Goal: Navigation & Orientation: Understand site structure

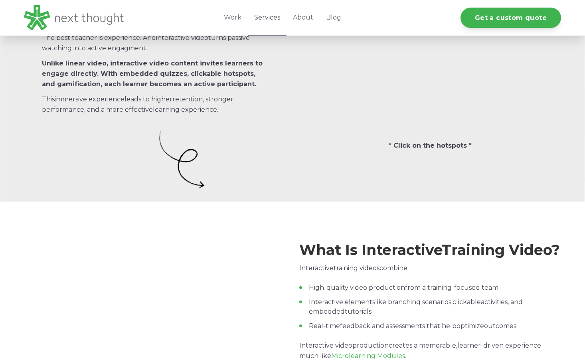
scroll to position [436, 0]
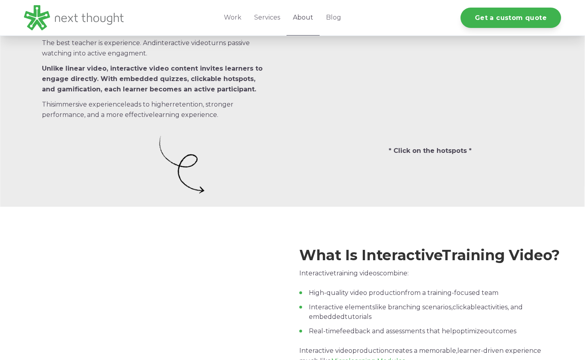
click at [301, 18] on link "About" at bounding box center [303, 18] width 33 height 36
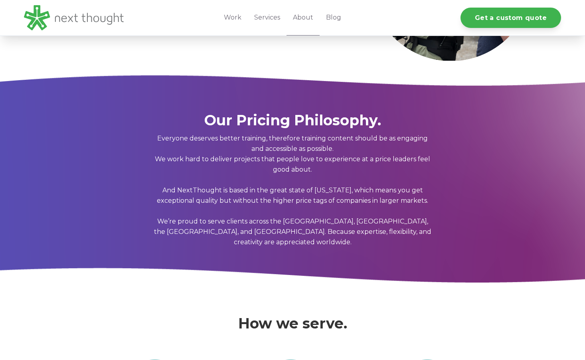
scroll to position [454, 0]
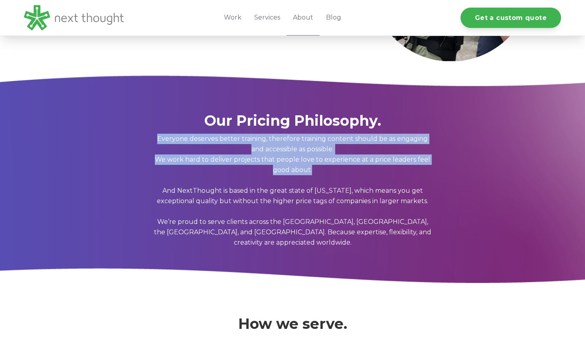
drag, startPoint x: 151, startPoint y: 134, endPoint x: 316, endPoint y: 170, distance: 168.4
click at [316, 170] on div "Our Pricing Philosophy. Everyone deserves better training, therefore training c…" at bounding box center [292, 178] width 585 height 210
copy span "Everyone deserves better training, therefore training content should be as enga…"
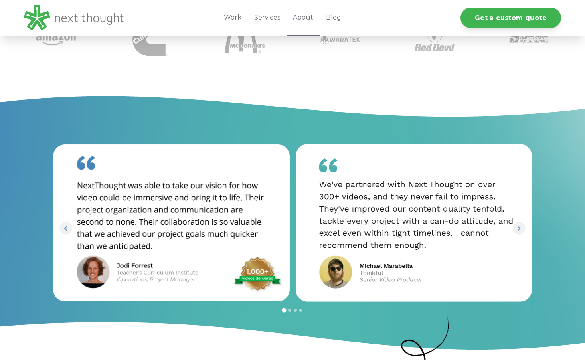
scroll to position [914, 0]
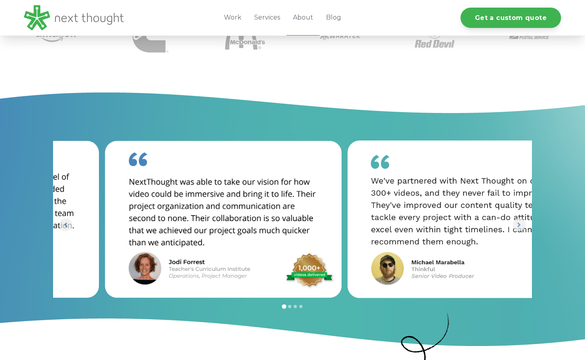
drag, startPoint x: 64, startPoint y: 139, endPoint x: 116, endPoint y: 177, distance: 64.3
click at [116, 177] on img "1 of 8" at bounding box center [223, 219] width 237 height 157
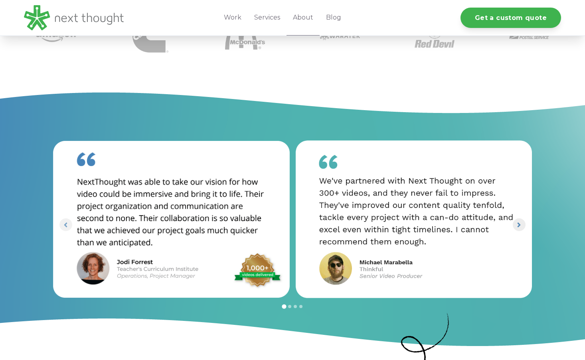
click at [519, 221] on icon "Next slide" at bounding box center [519, 225] width 8 height 8
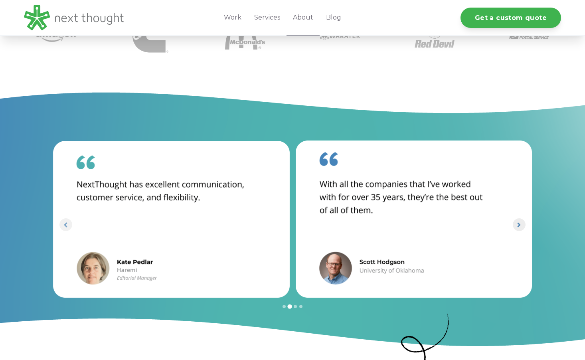
click at [519, 221] on icon "Next slide" at bounding box center [519, 225] width 8 height 8
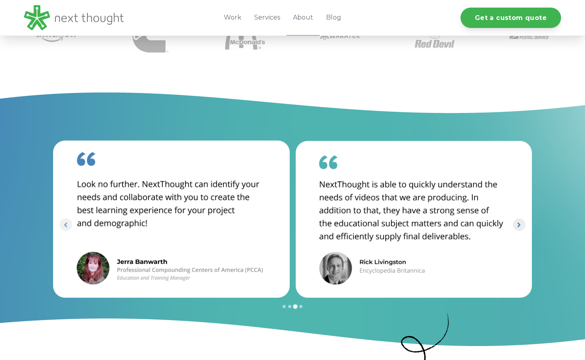
click at [520, 222] on icon "Next slide" at bounding box center [519, 224] width 3 height 5
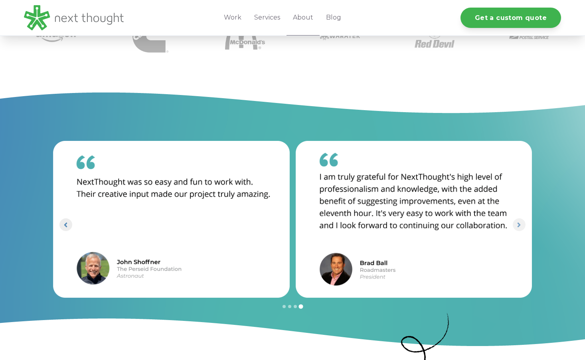
click at [65, 221] on icon "Previous slide" at bounding box center [66, 225] width 8 height 8
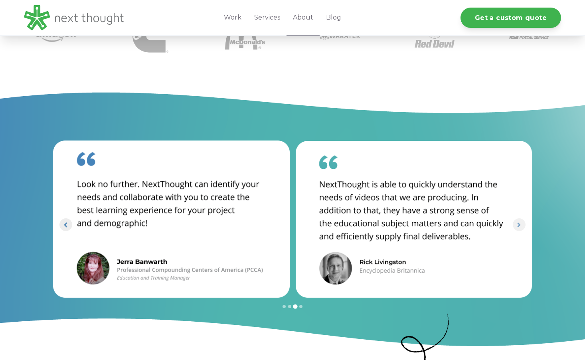
click at [65, 221] on icon "Previous slide" at bounding box center [66, 225] width 8 height 8
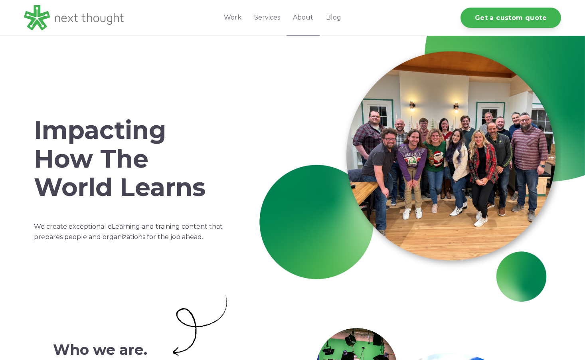
scroll to position [0, 0]
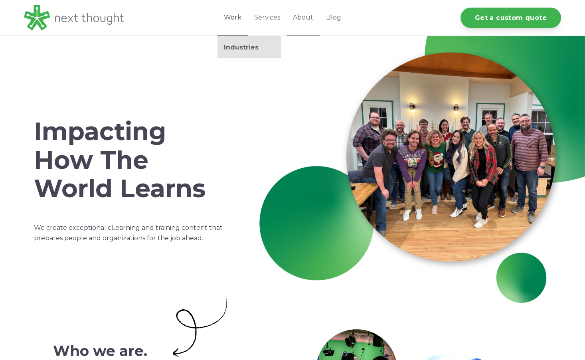
click at [241, 26] on link "Work" at bounding box center [233, 18] width 30 height 36
